Goal: Task Accomplishment & Management: Complete application form

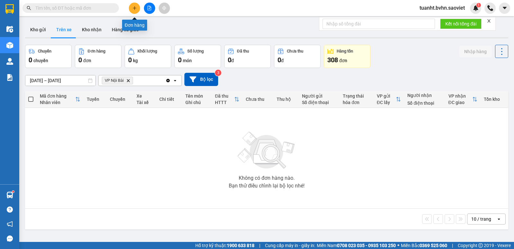
click at [134, 8] on icon "plus" at bounding box center [134, 8] width 5 height 5
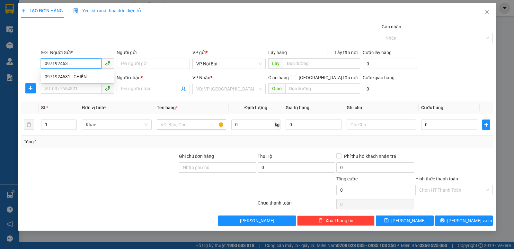
type input "0971924631"
click at [81, 77] on div "0971924631 - CHIẾN" at bounding box center [78, 76] width 66 height 7
type input "CHIẾN"
type input "0327216401"
type input "MẠNH"
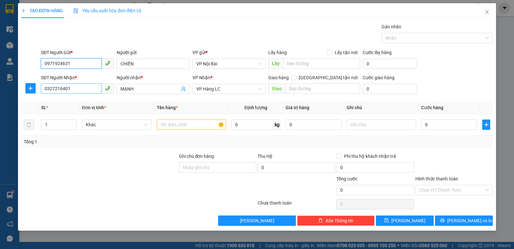
type input "0971924631"
drag, startPoint x: 78, startPoint y: 87, endPoint x: 32, endPoint y: 96, distance: 46.8
click at [36, 89] on div "SĐT Người Nhận * 0327216401 0327216401 Người nhận * MẠNH VP Nhận * VP Hàng LC G…" at bounding box center [257, 85] width 473 height 23
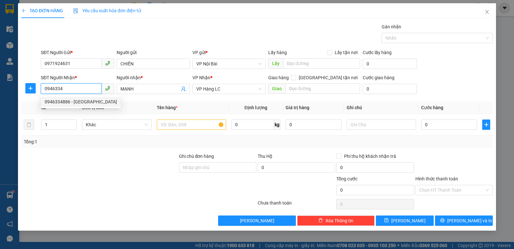
click at [81, 104] on div "0946334886 - [GEOGRAPHIC_DATA]" at bounding box center [81, 101] width 72 height 7
type input "0946334886"
type input "ĐỨC ANH"
type input "0946334886"
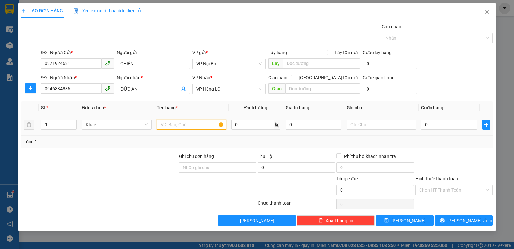
click at [181, 124] on input "text" at bounding box center [191, 124] width 69 height 10
type input "thùng trắng to"
click at [439, 125] on input "0" at bounding box center [449, 124] width 56 height 10
type input "1"
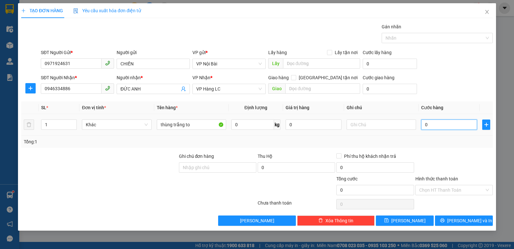
type input "1"
type input "10"
type input "100"
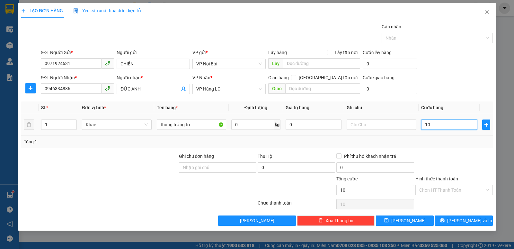
type input "100"
type input "1.000"
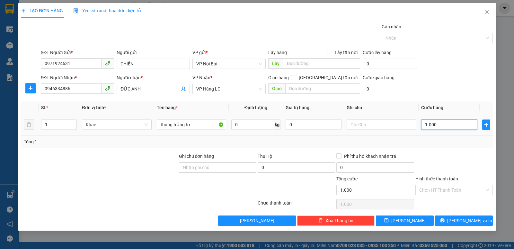
type input "10.000"
type input "100.000"
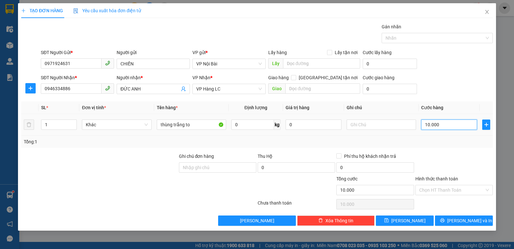
type input "100.000"
click at [446, 144] on div "Tổng: 1" at bounding box center [257, 141] width 467 height 7
click at [445, 190] on input "Hình thức thanh toán" at bounding box center [452, 190] width 65 height 10
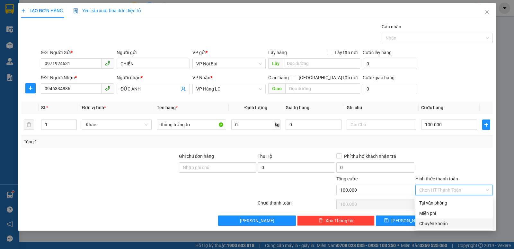
click at [439, 224] on div "Chuyển khoản" at bounding box center [455, 223] width 70 height 7
type input "0"
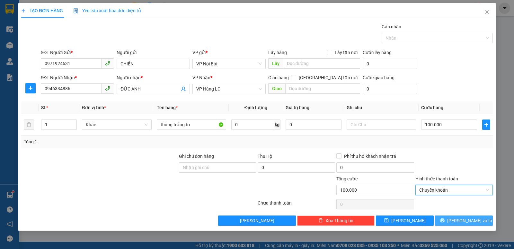
click at [445, 219] on icon "printer" at bounding box center [442, 220] width 5 height 5
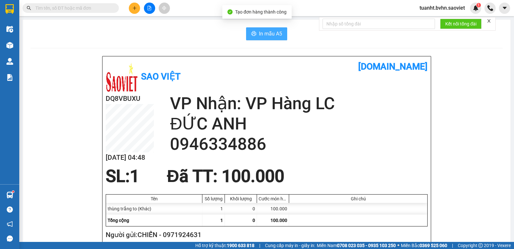
click at [269, 31] on span "In mẫu A5" at bounding box center [270, 34] width 23 height 8
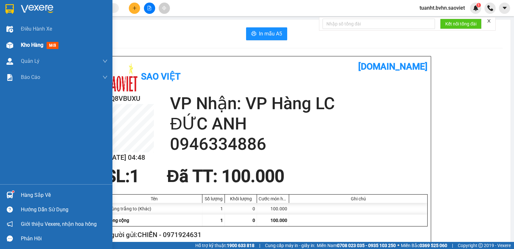
click at [12, 45] on img at bounding box center [9, 45] width 7 height 7
